Goal: Task Accomplishment & Management: Use online tool/utility

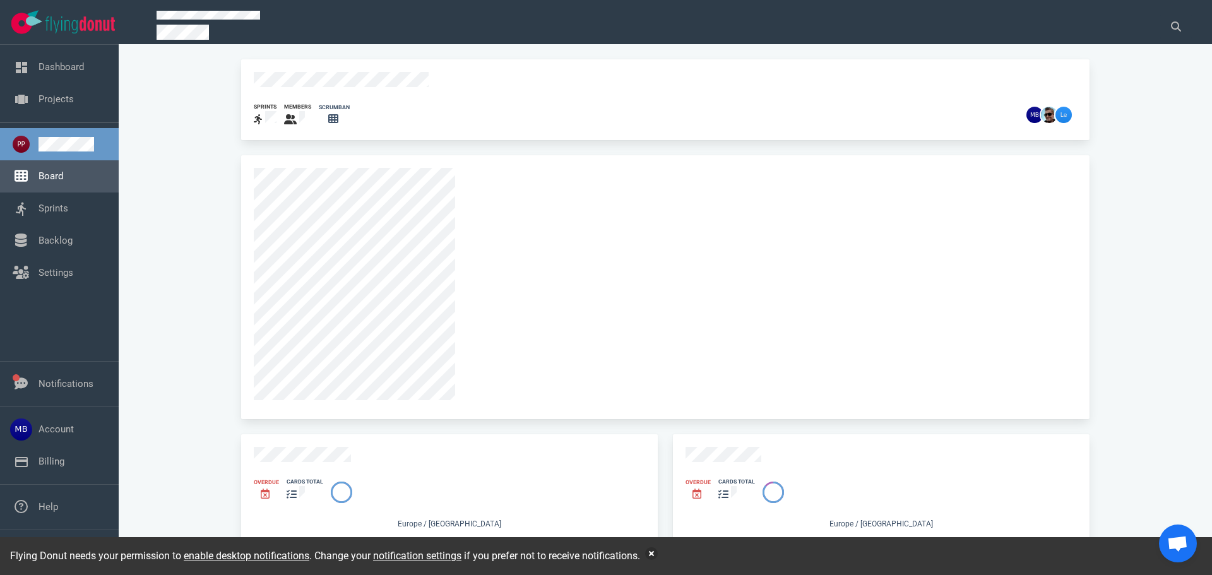
click at [63, 182] on link "Board" at bounding box center [51, 175] width 25 height 11
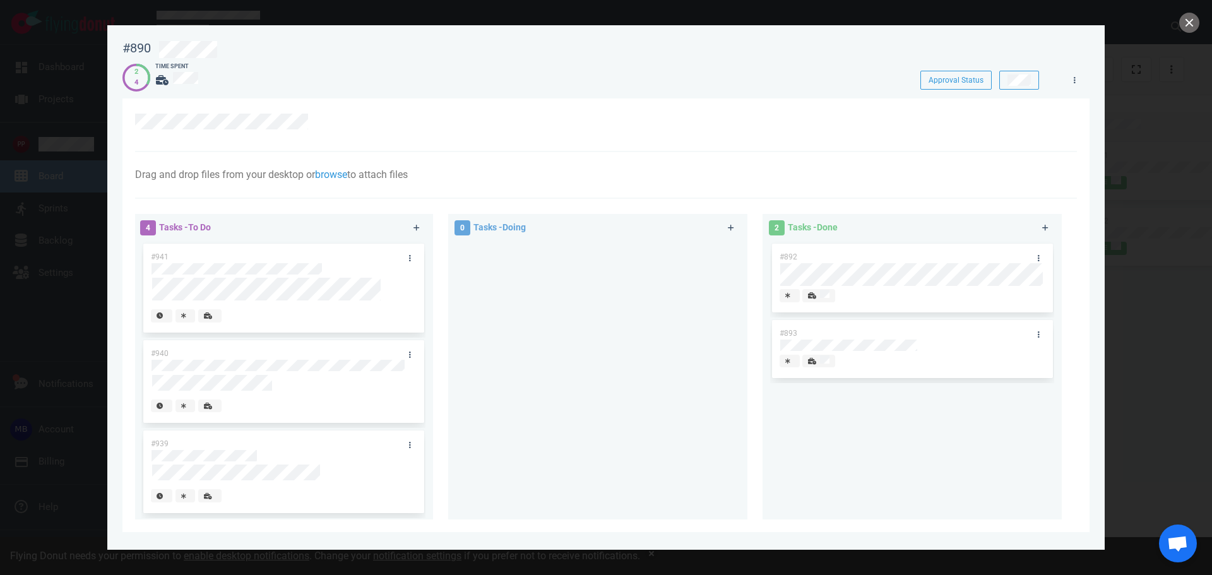
click at [814, 294] on div at bounding box center [818, 295] width 21 height 11
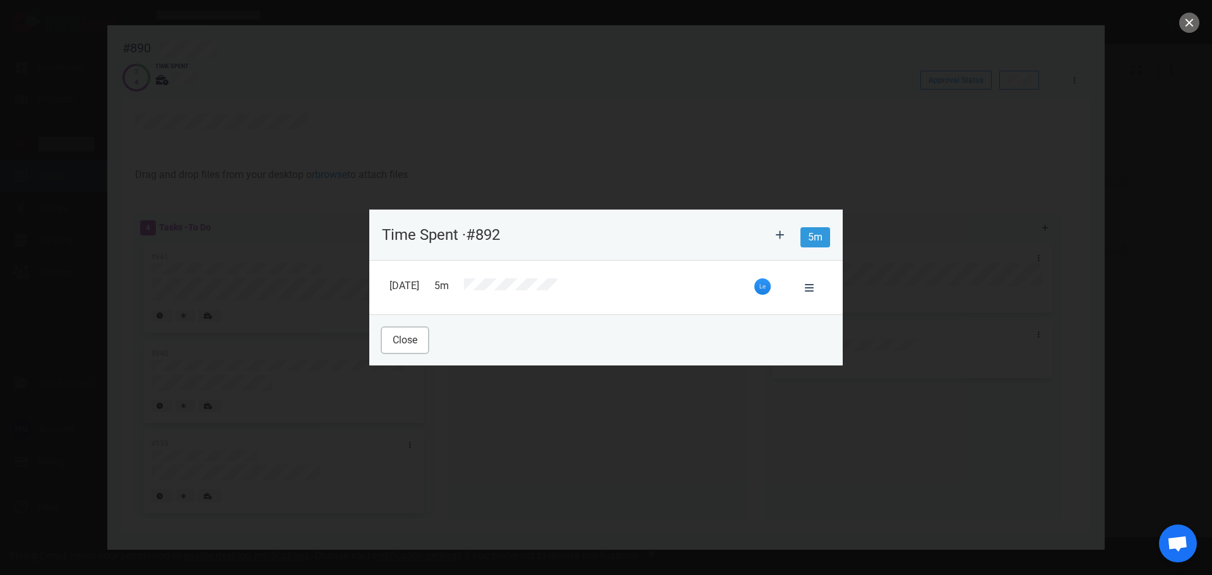
click at [422, 343] on button "Close" at bounding box center [405, 340] width 46 height 25
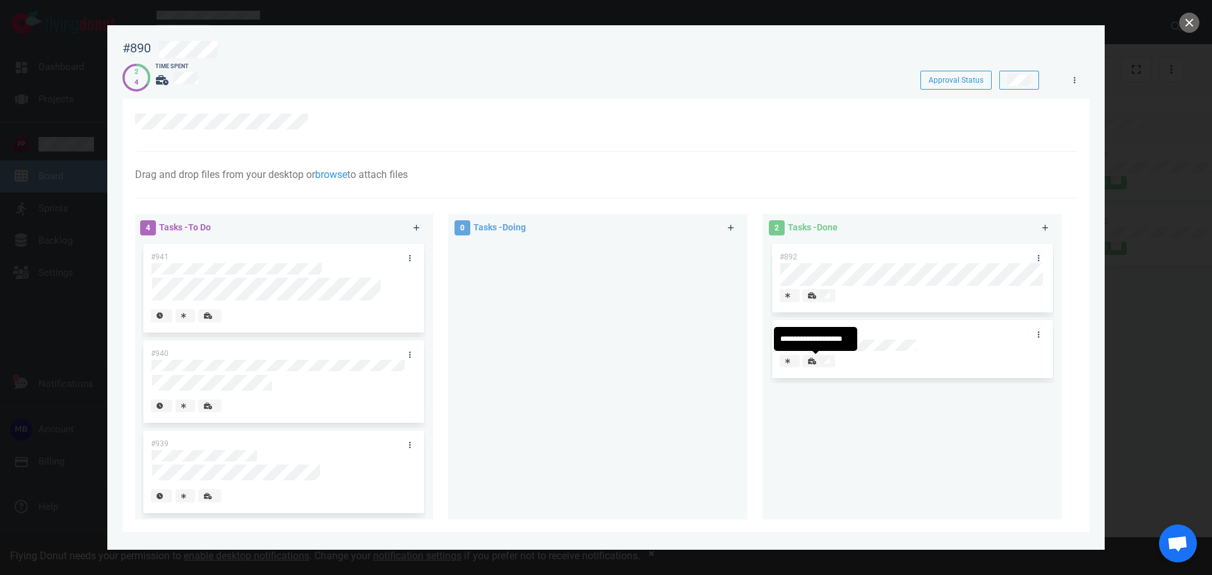
click at [810, 363] on icon at bounding box center [812, 361] width 8 height 6
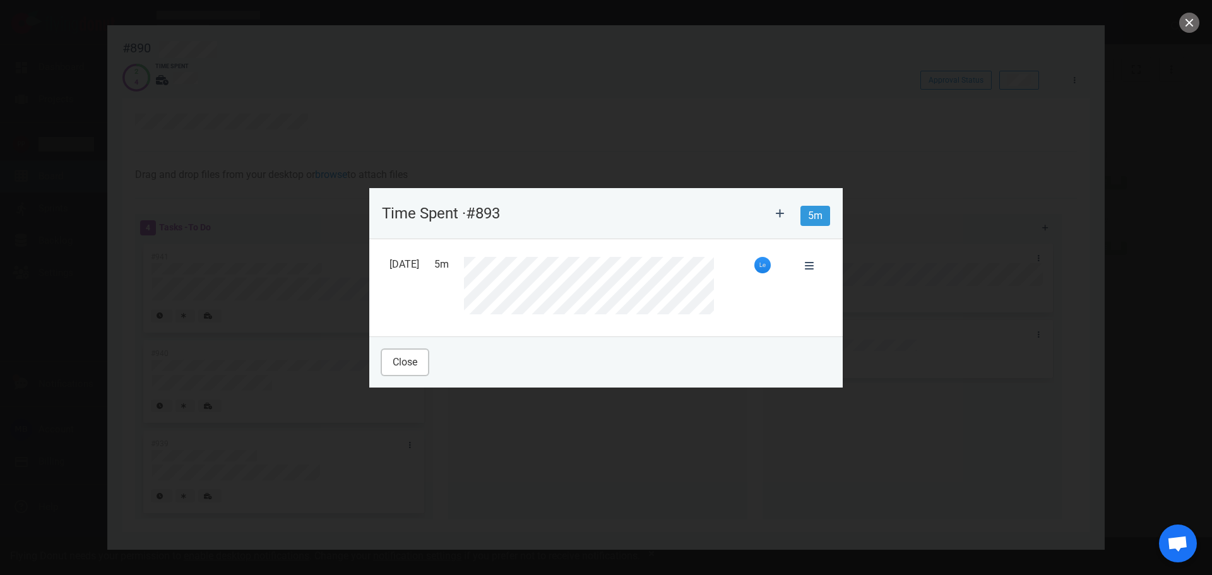
click at [415, 357] on button "Close" at bounding box center [405, 362] width 46 height 25
